Goal: Navigation & Orientation: Find specific page/section

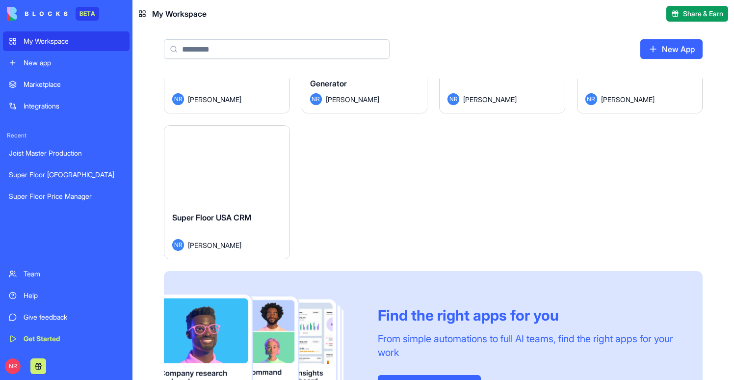
scroll to position [240, 0]
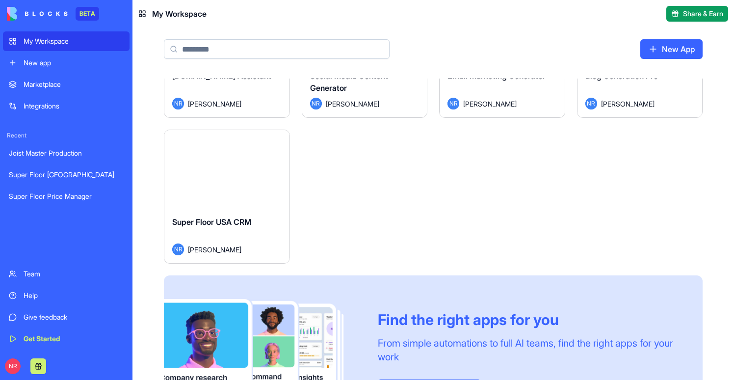
click at [239, 188] on div "Launch" at bounding box center [226, 169] width 125 height 78
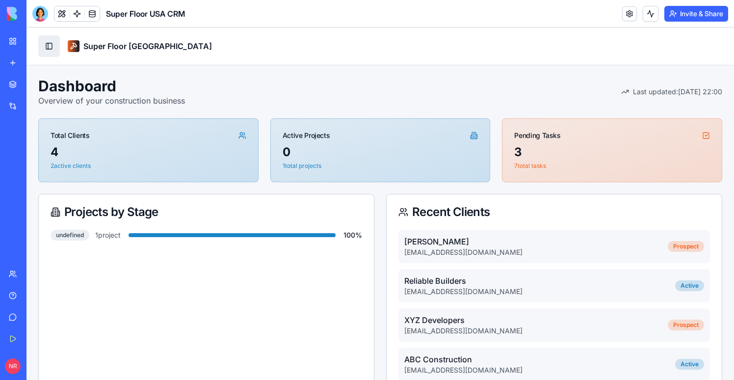
click at [53, 46] on button "Toggle Sidebar" at bounding box center [49, 46] width 22 height 22
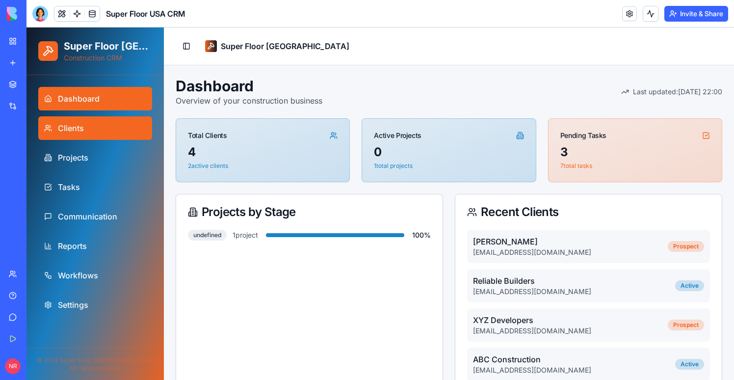
click at [100, 130] on link "Clients" at bounding box center [95, 128] width 114 height 24
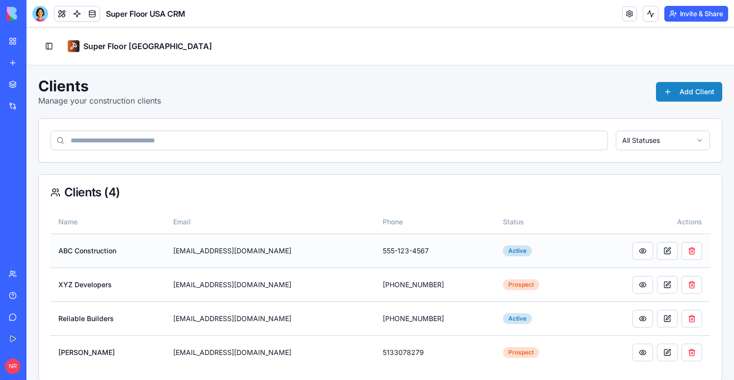
scroll to position [13, 0]
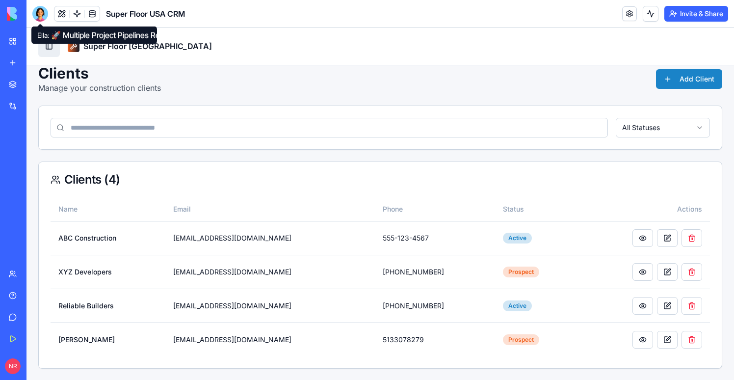
click at [46, 47] on button "Toggle Sidebar" at bounding box center [49, 46] width 22 height 22
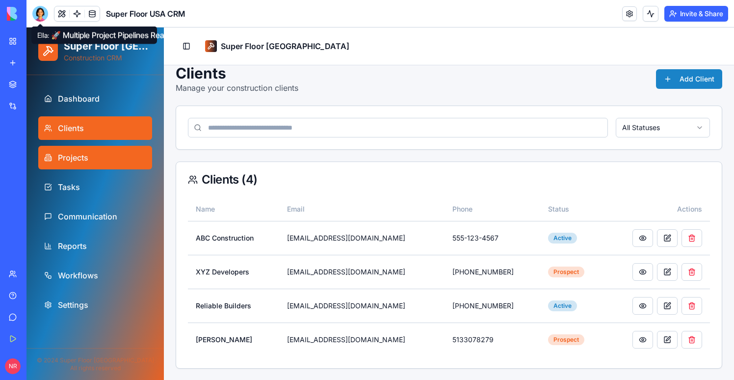
click at [73, 157] on span "Projects" at bounding box center [73, 158] width 30 height 12
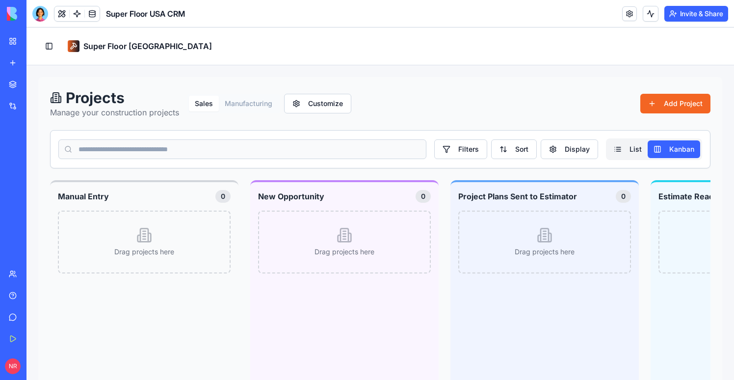
click at [15, 42] on link "My Workspace" at bounding box center [22, 41] width 39 height 20
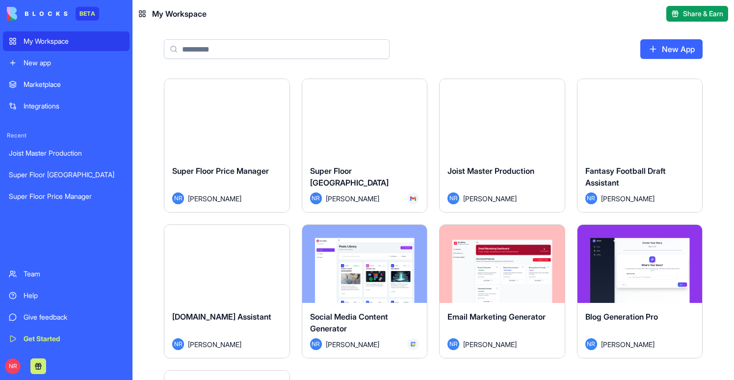
click at [353, 130] on div "Launch" at bounding box center [364, 118] width 125 height 78
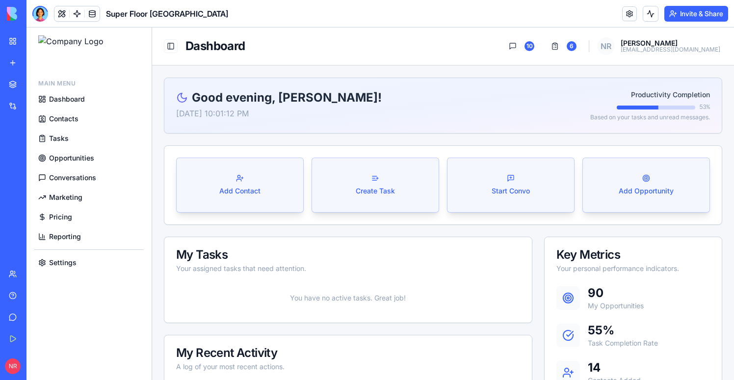
click at [74, 118] on span "Contacts" at bounding box center [63, 119] width 29 height 10
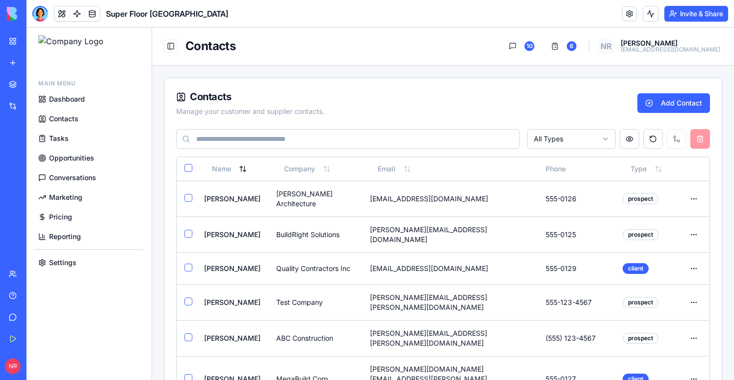
click at [80, 159] on span "Opportunities" at bounding box center [71, 158] width 45 height 10
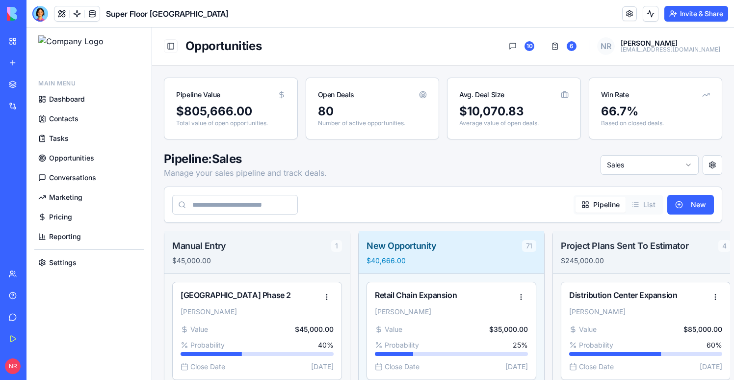
click at [69, 197] on span "Marketing" at bounding box center [65, 197] width 33 height 10
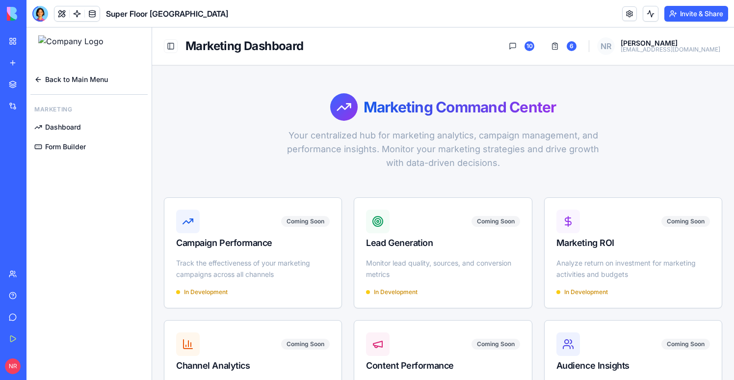
click at [76, 80] on span "Back to Main Menu" at bounding box center [76, 80] width 63 height 10
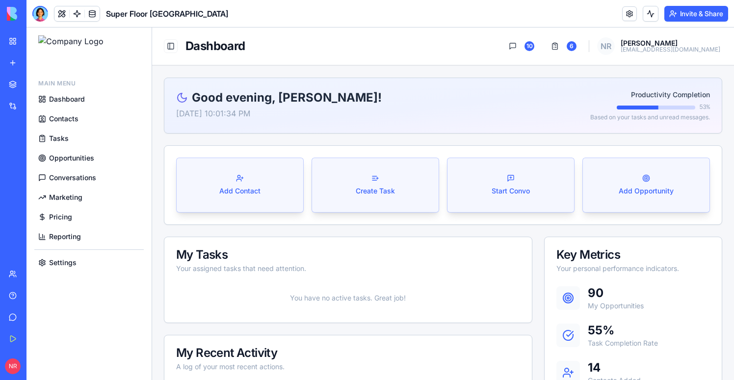
click at [64, 218] on span "Pricing" at bounding box center [60, 217] width 23 height 10
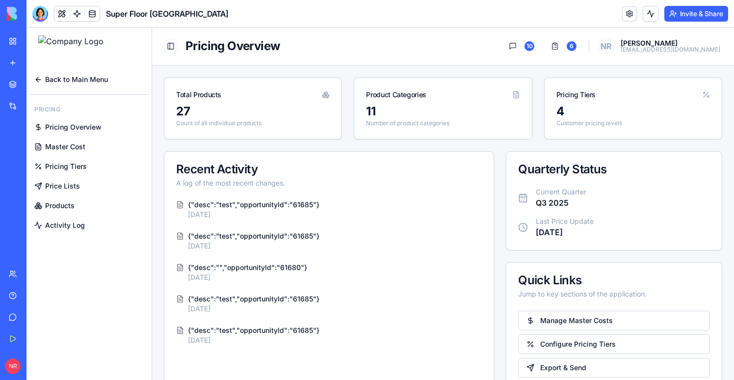
scroll to position [2, 0]
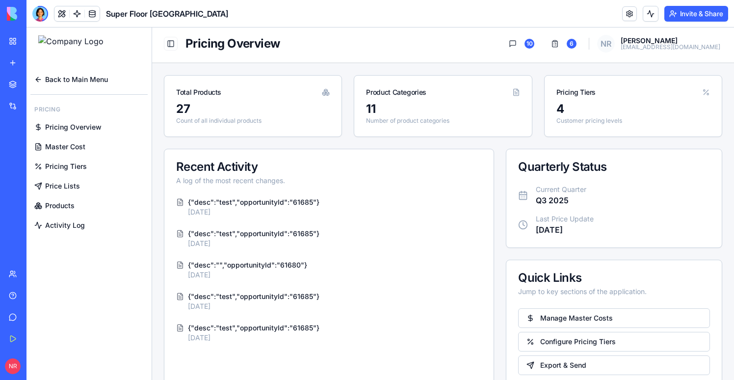
click at [83, 179] on link "Price Lists" at bounding box center [88, 186] width 117 height 18
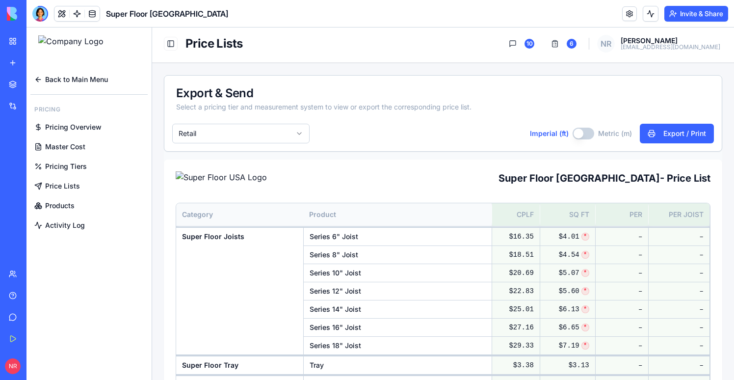
click at [70, 161] on span "Pricing Tiers" at bounding box center [66, 166] width 42 height 10
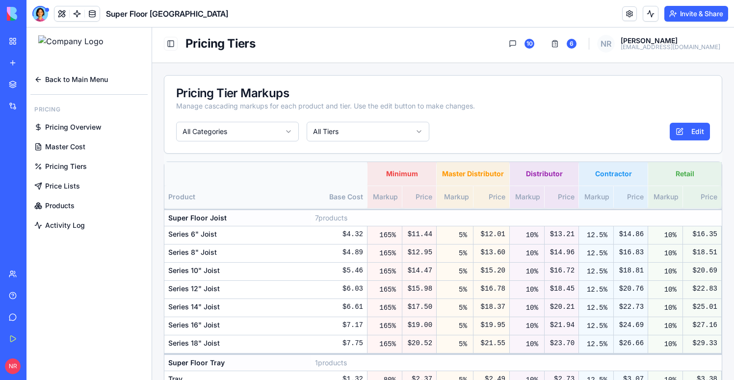
click at [65, 75] on span "Back to Main Menu" at bounding box center [76, 80] width 63 height 10
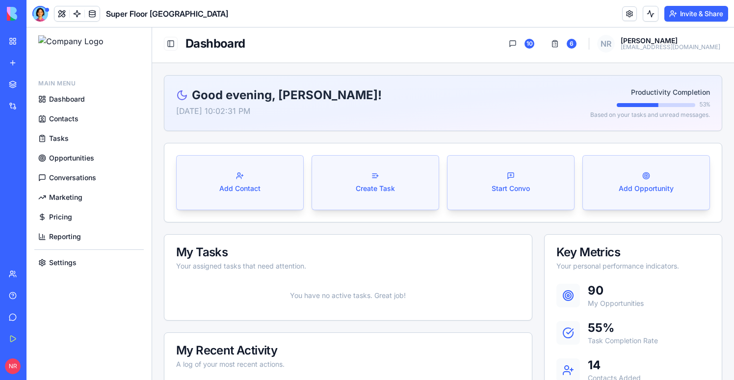
click at [77, 102] on span "Dashboard" at bounding box center [67, 99] width 36 height 10
click at [67, 176] on span "Conversations" at bounding box center [72, 178] width 47 height 10
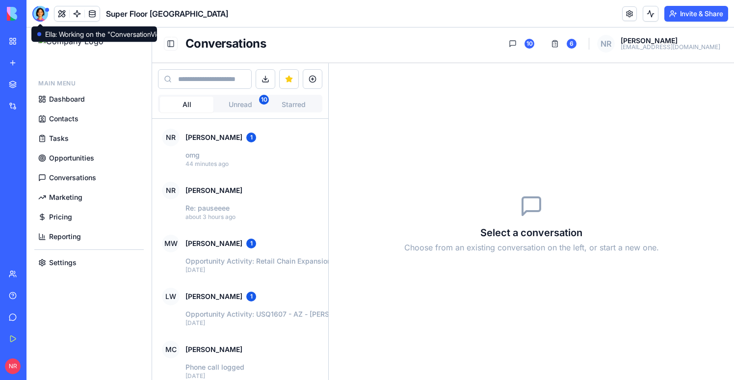
click at [79, 236] on span "Reporting" at bounding box center [65, 237] width 32 height 10
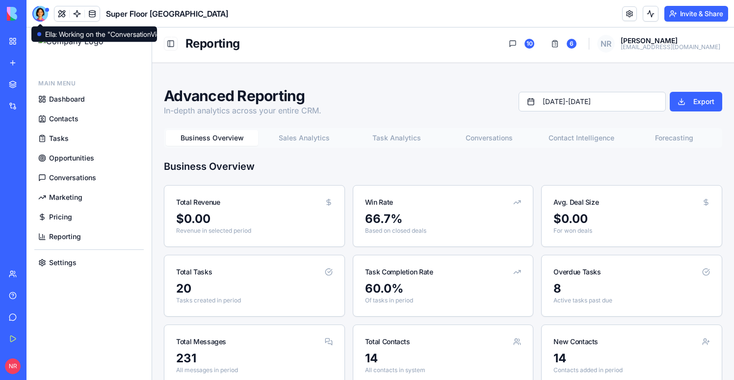
click at [63, 119] on span "Contacts" at bounding box center [63, 119] width 29 height 10
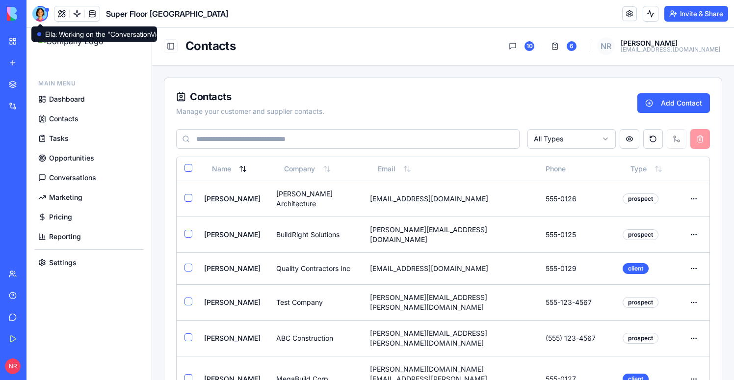
click at [67, 156] on span "Opportunities" at bounding box center [71, 158] width 45 height 10
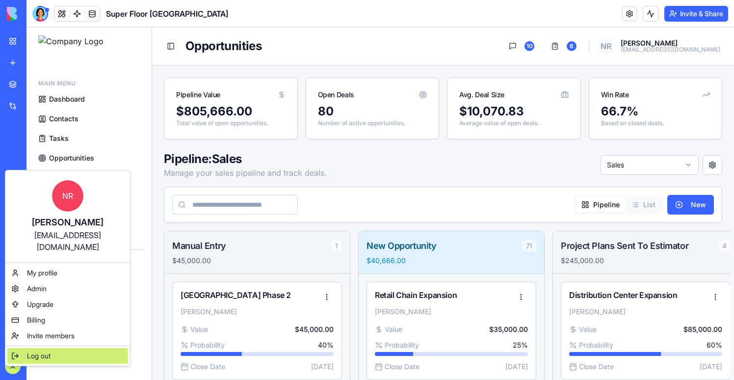
click at [22, 348] on div "Log out" at bounding box center [67, 356] width 121 height 16
